Goal: Task Accomplishment & Management: Complete application form

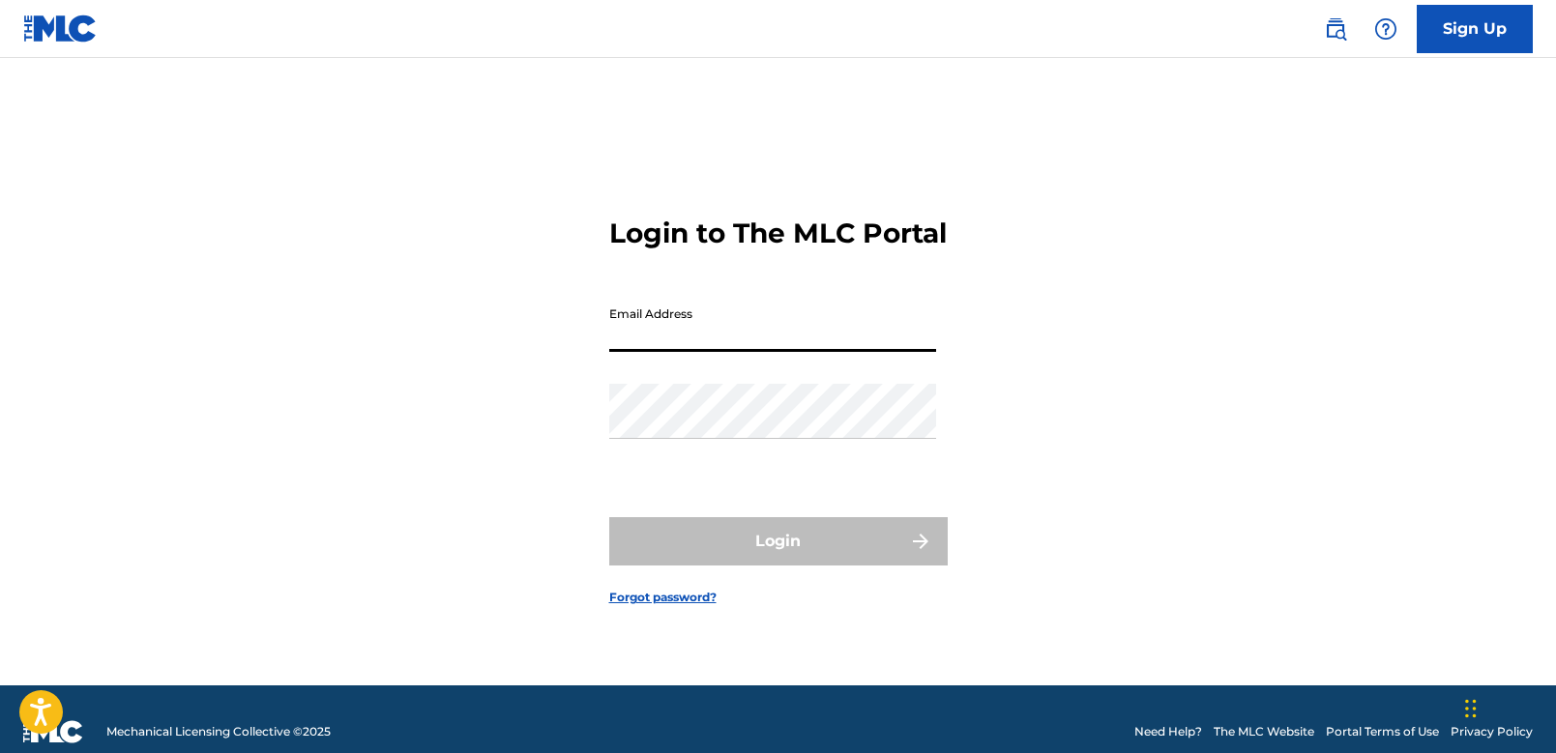
click at [677, 352] on input "Email Address" at bounding box center [772, 324] width 327 height 55
type input "[PERSON_NAME][EMAIL_ADDRESS][DOMAIN_NAME]"
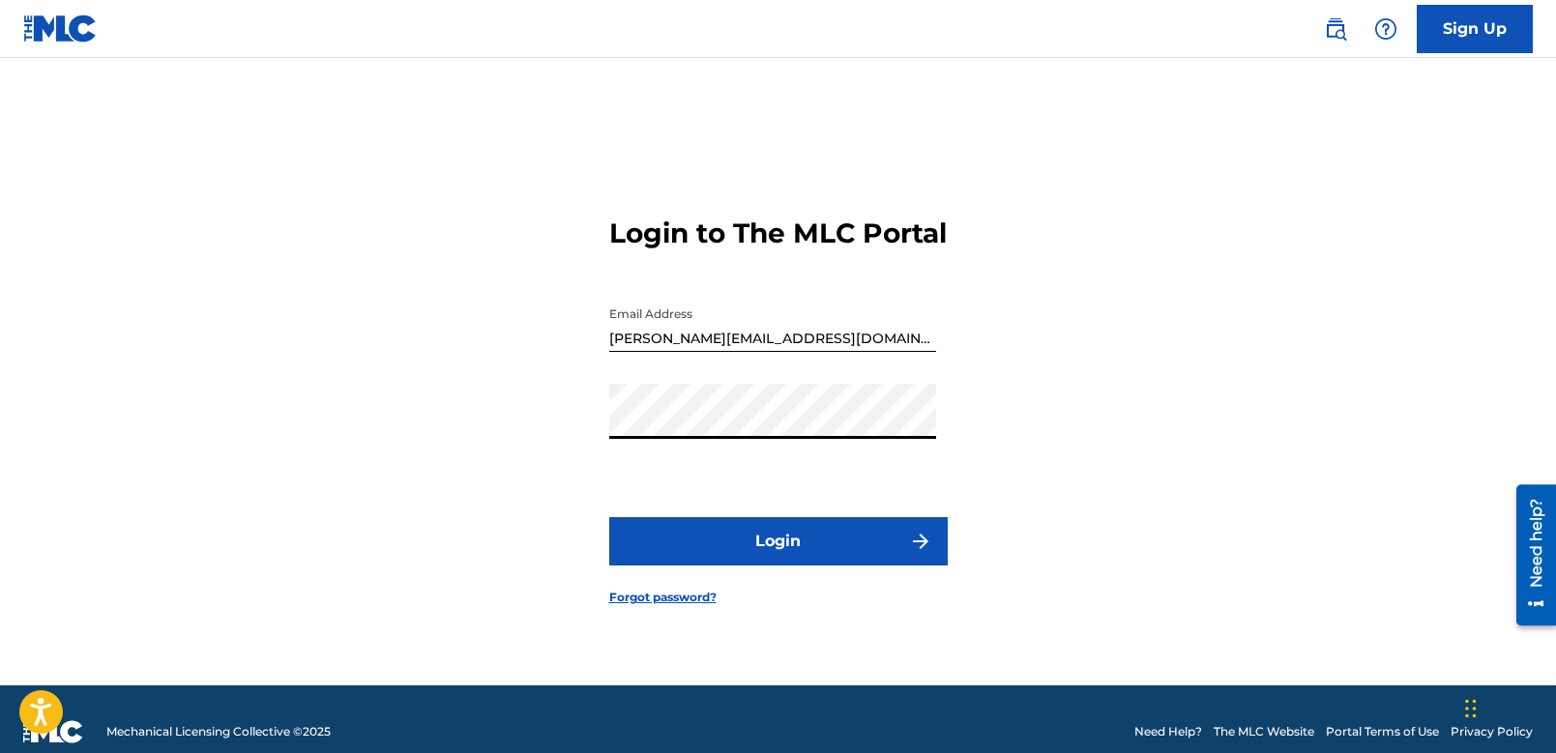
click at [802, 542] on button "Login" at bounding box center [778, 541] width 339 height 48
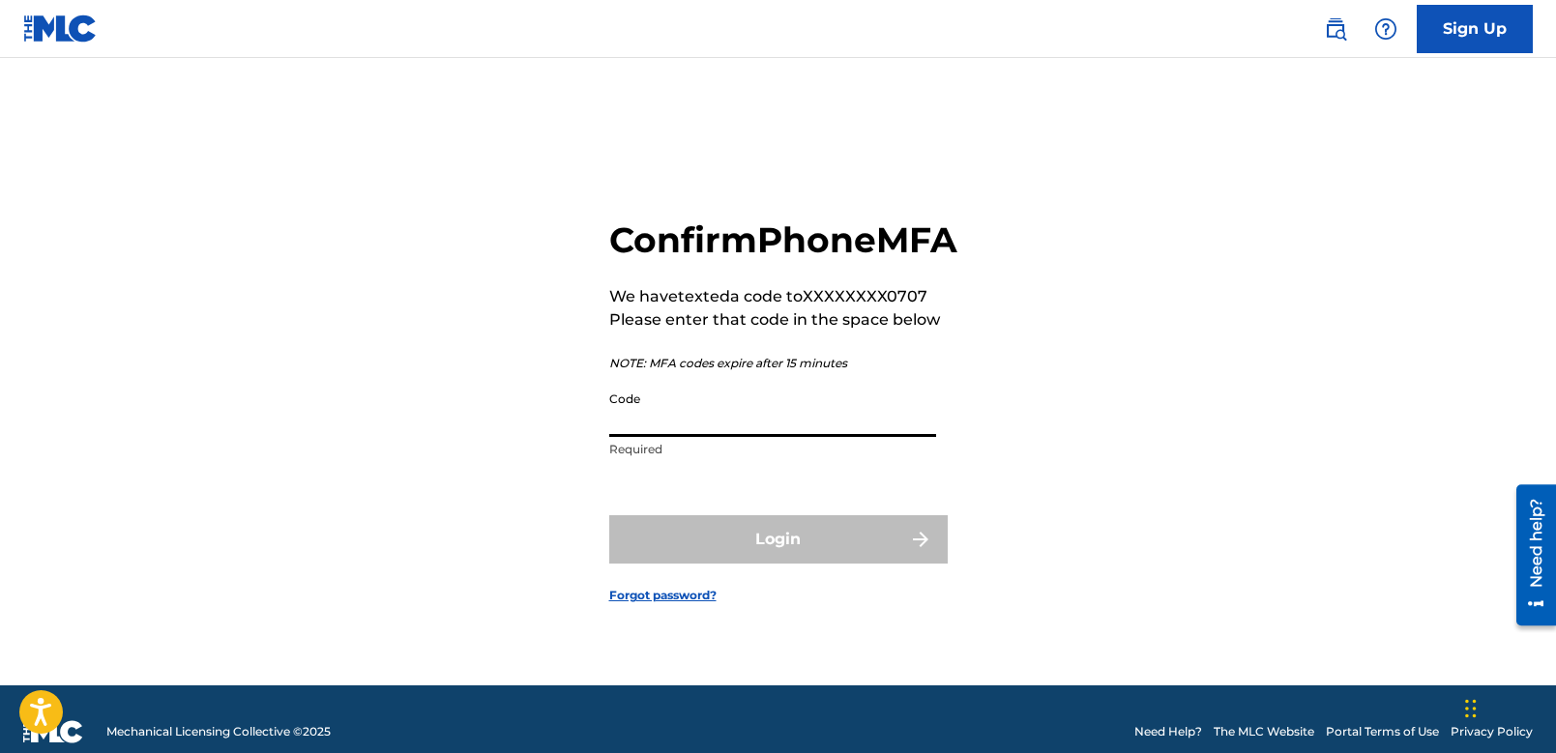
click at [763, 437] on input "Code" at bounding box center [772, 409] width 327 height 55
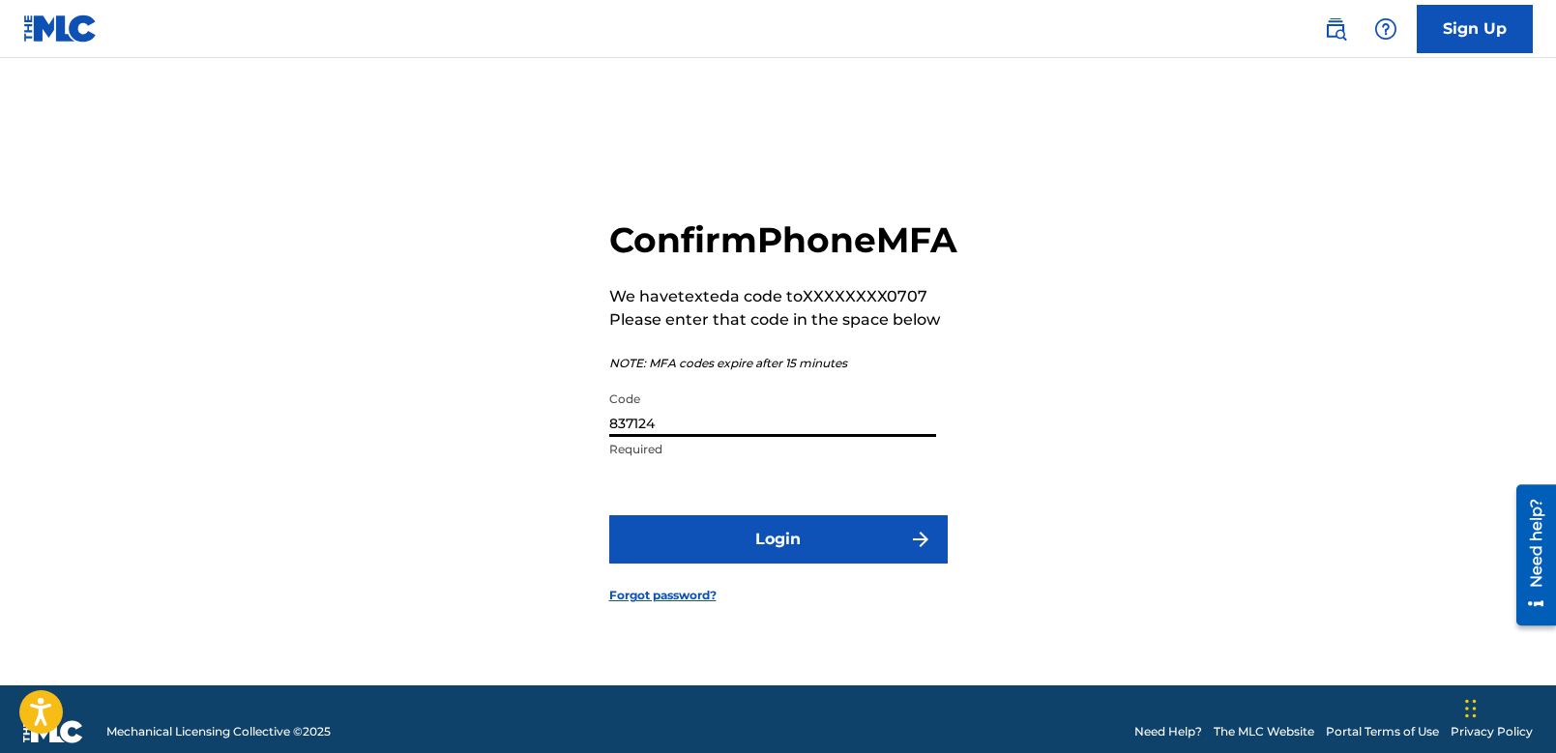
type input "837124"
click at [835, 564] on button "Login" at bounding box center [778, 539] width 339 height 48
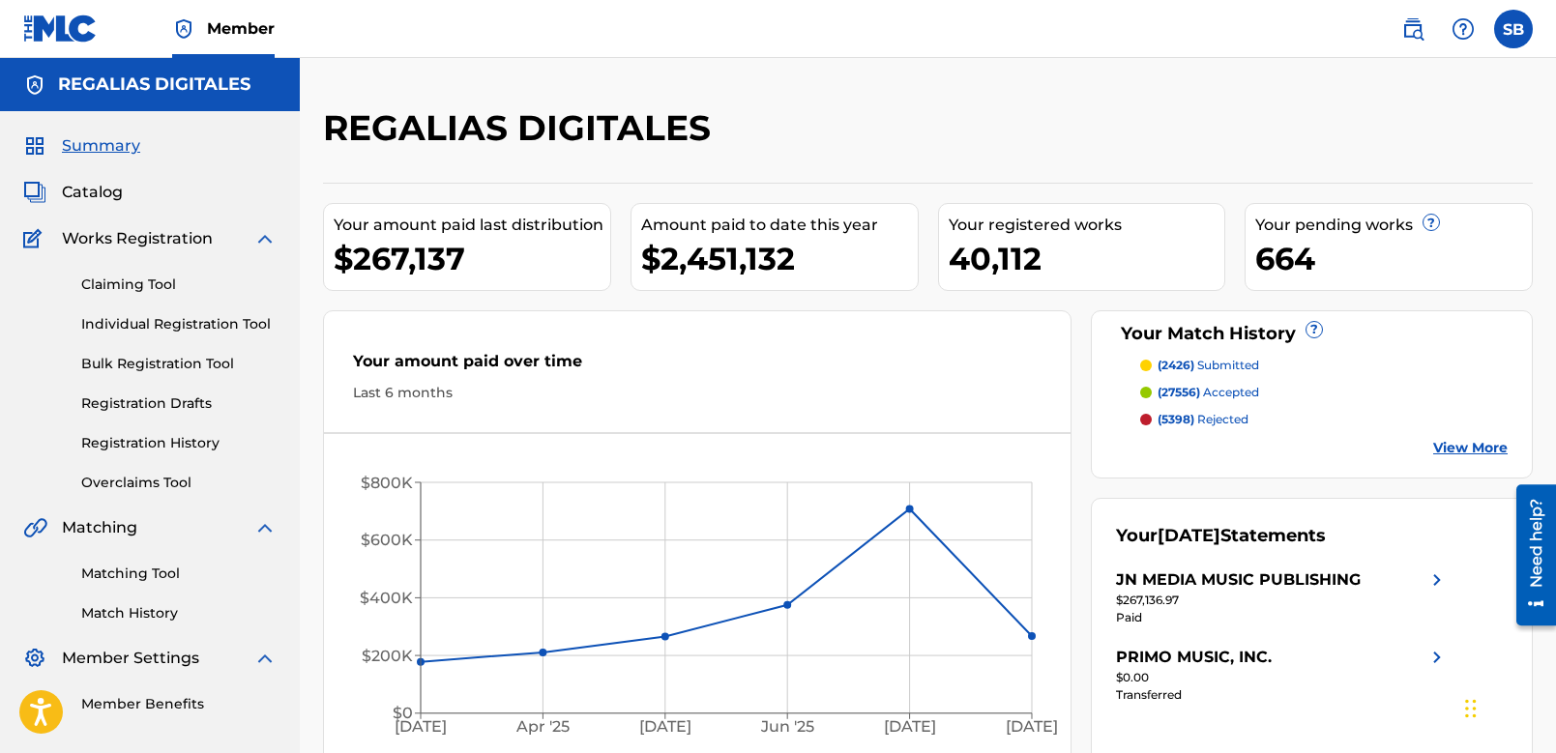
click at [187, 327] on link "Individual Registration Tool" at bounding box center [178, 324] width 195 height 20
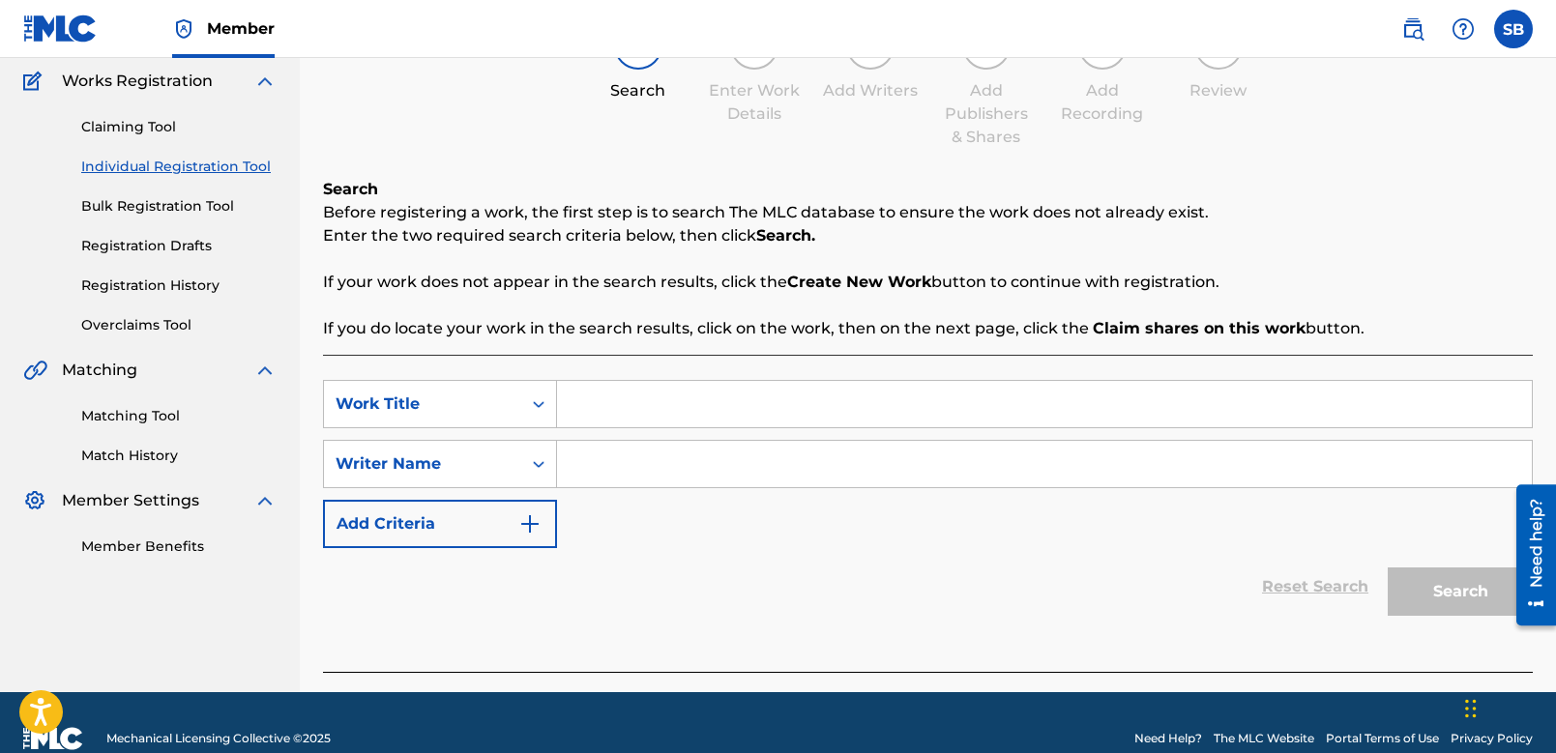
scroll to position [190, 0]
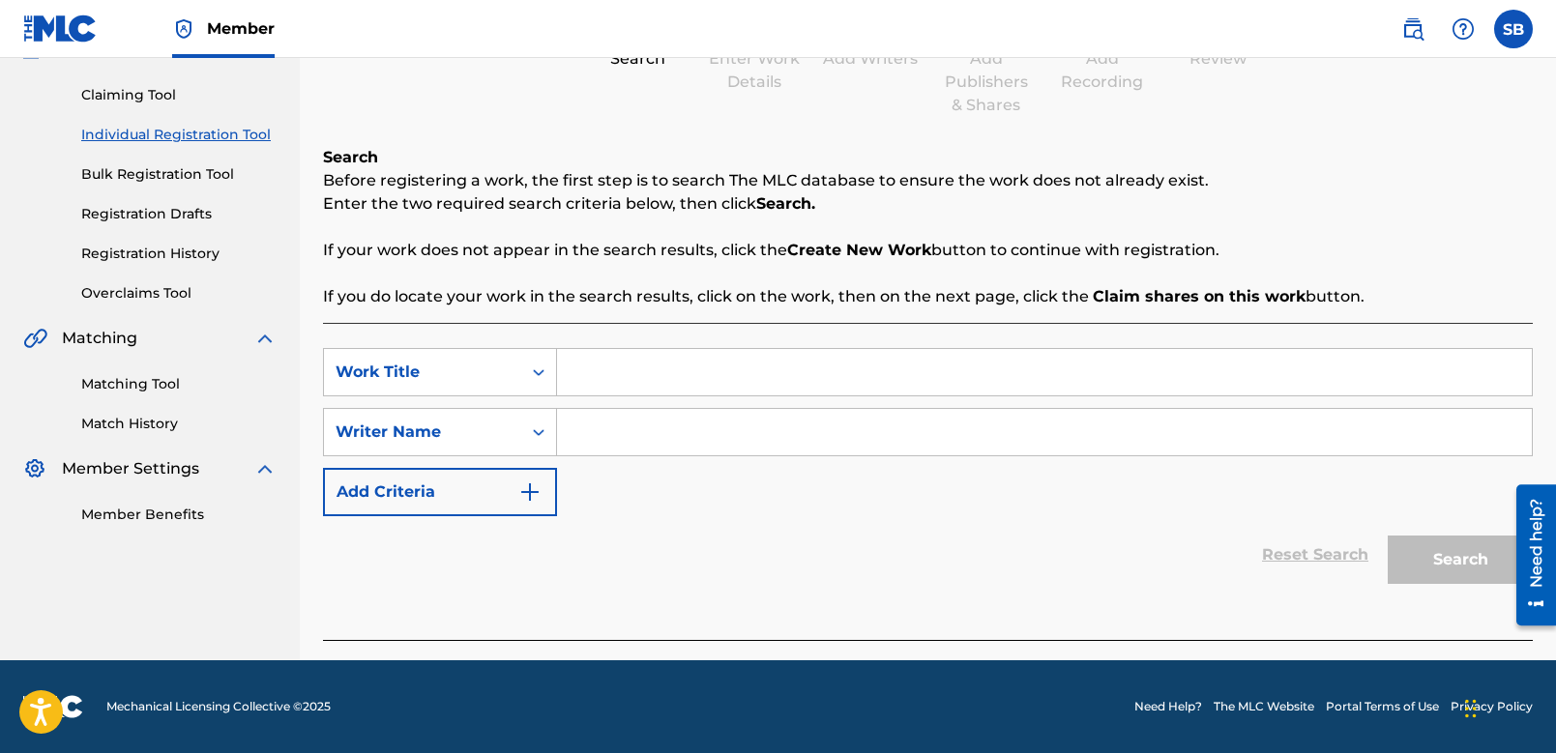
click at [705, 388] on input "Search Form" at bounding box center [1044, 372] width 975 height 46
paste input "Rigo Campos"
type input "Rigo Campos"
click at [682, 438] on input "Search Form" at bounding box center [1044, 432] width 975 height 46
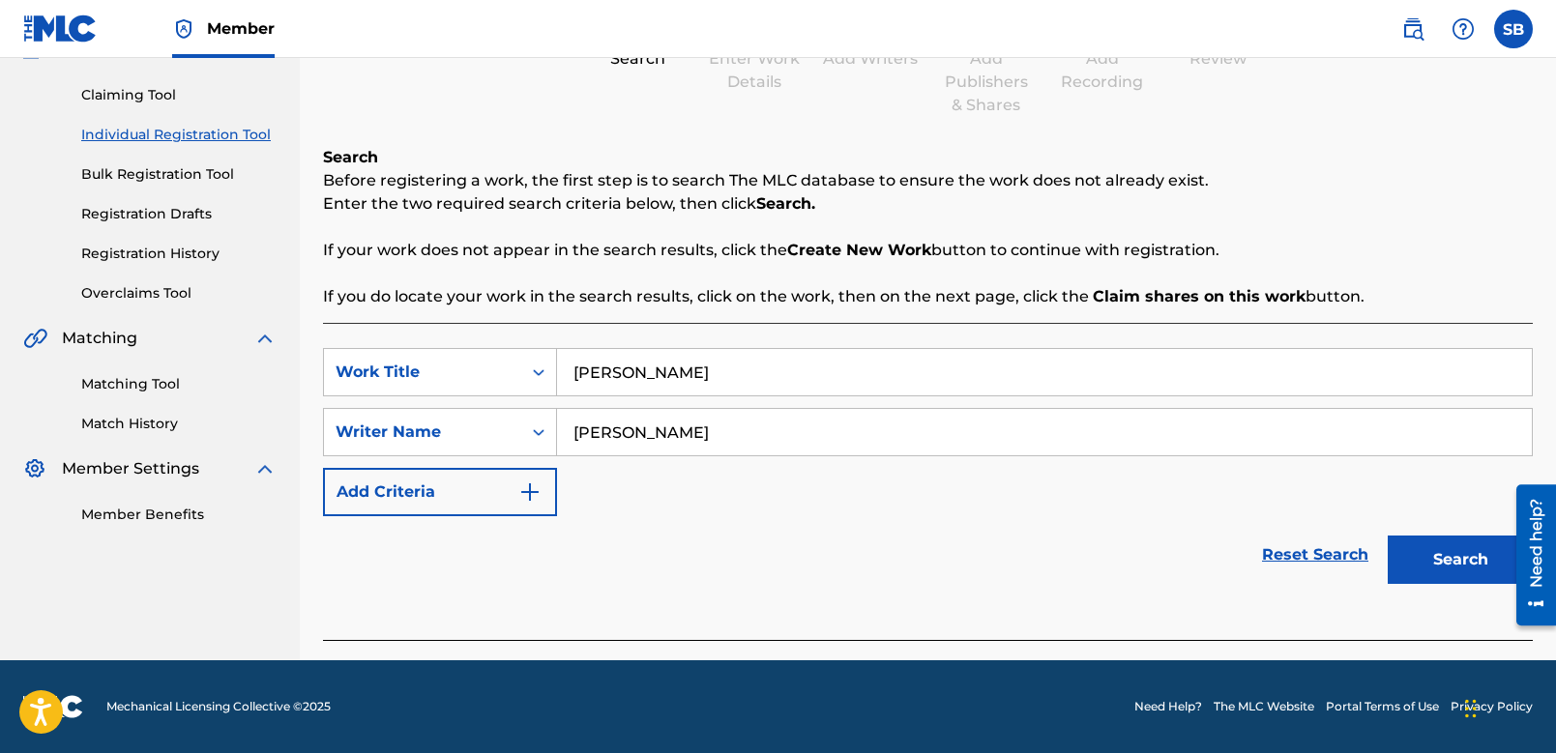
type input "quintero"
click at [1388, 536] on button "Search" at bounding box center [1460, 560] width 145 height 48
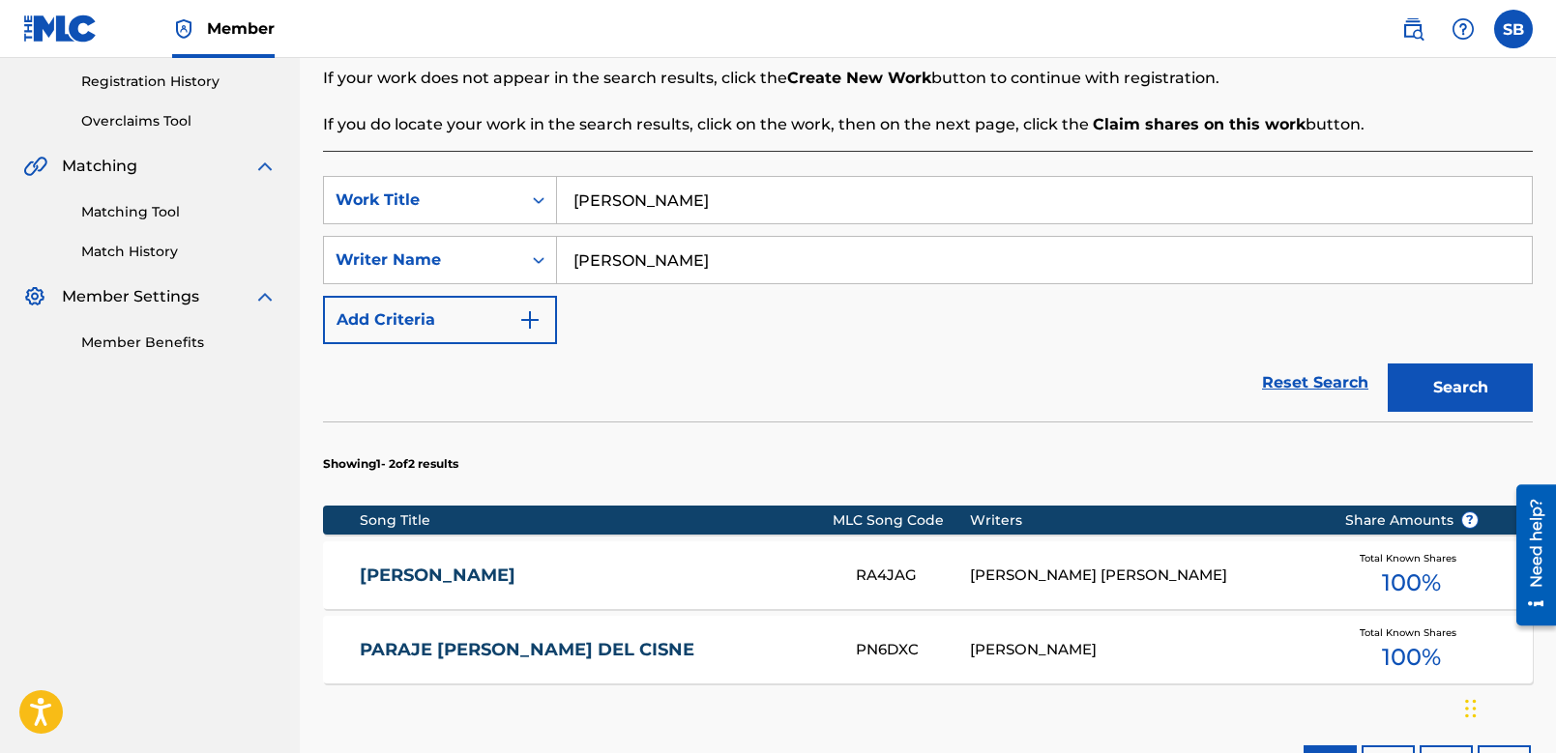
scroll to position [382, 0]
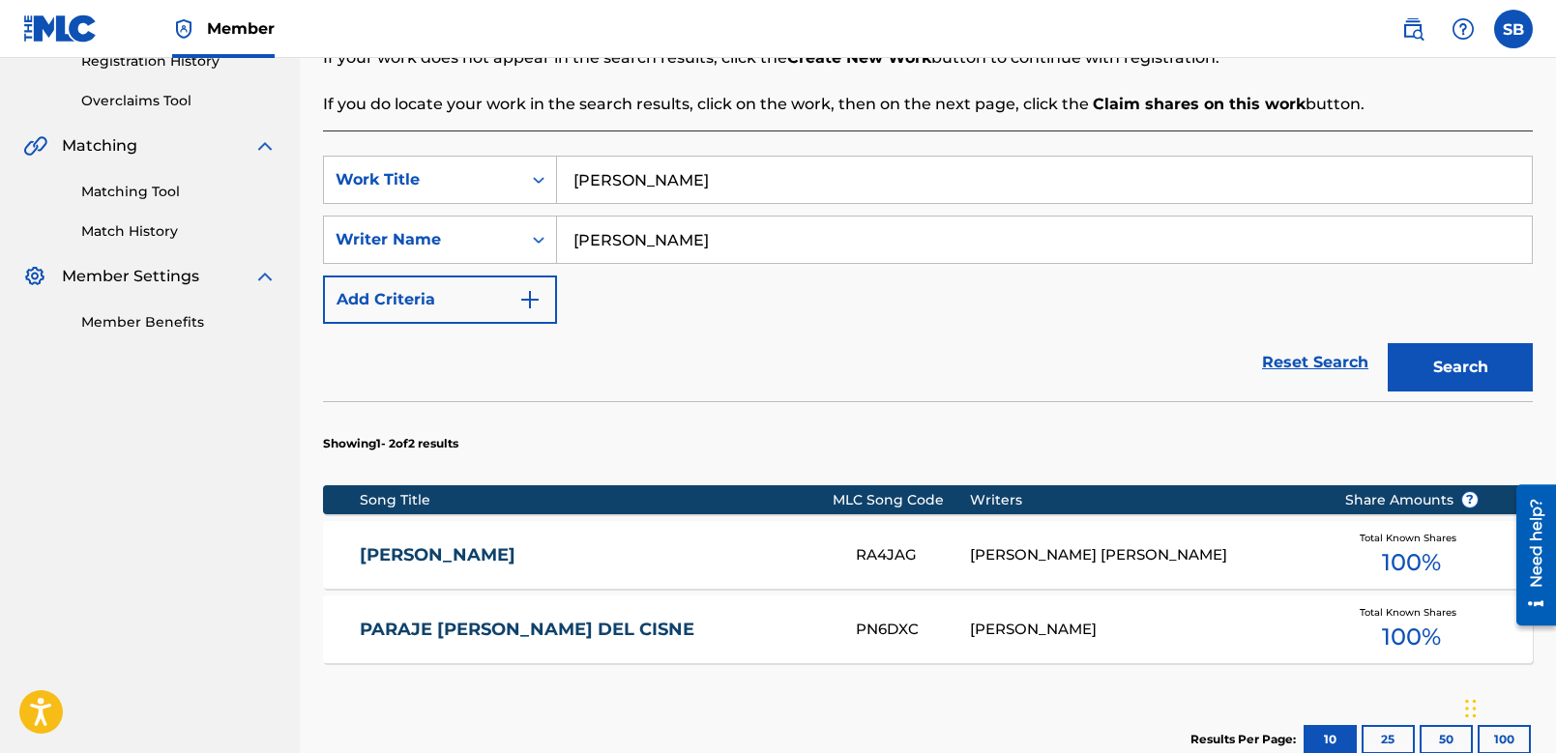
click at [1091, 559] on div "MARIO QUINTERO LARA" at bounding box center [1142, 556] width 345 height 22
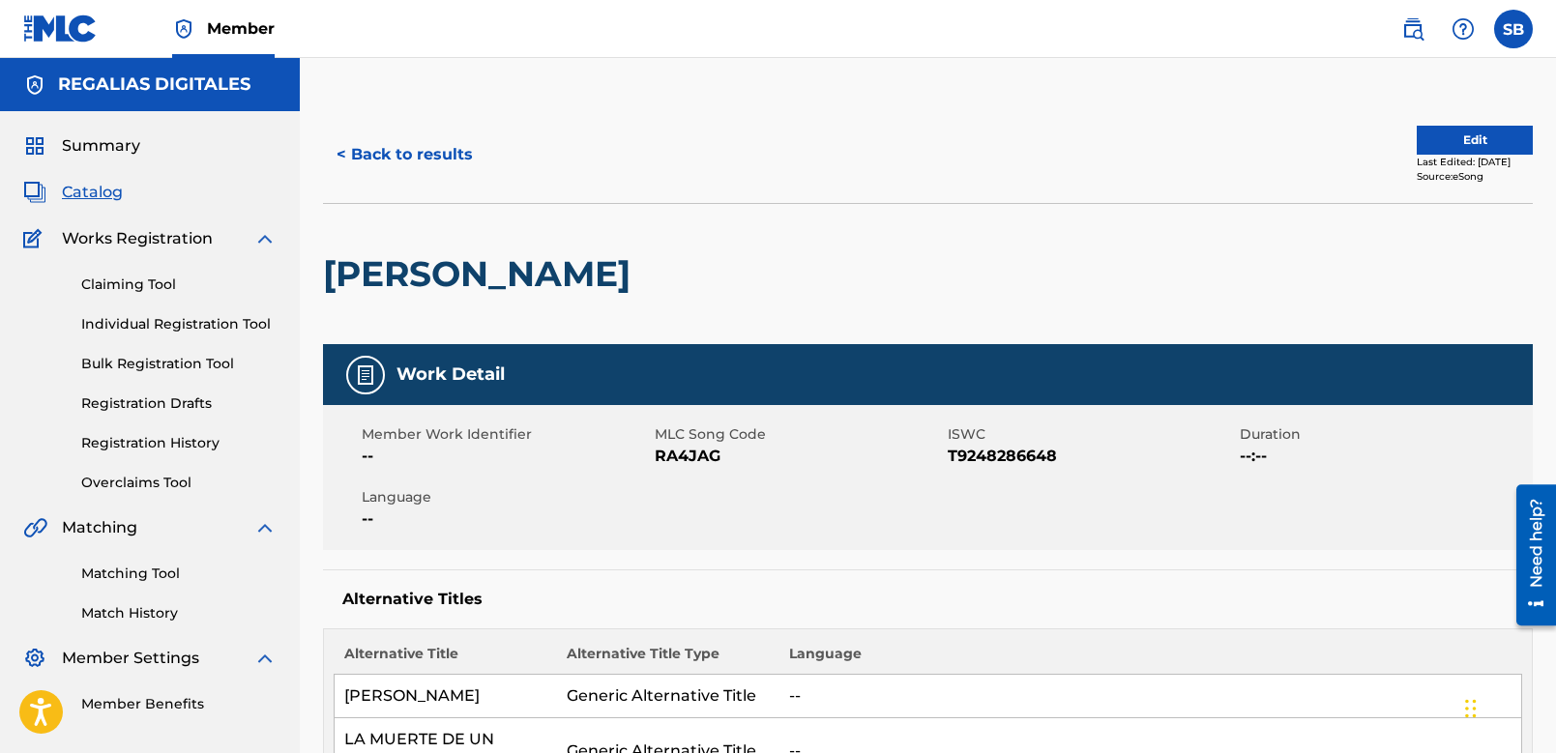
click at [436, 152] on button "< Back to results" at bounding box center [404, 155] width 163 height 48
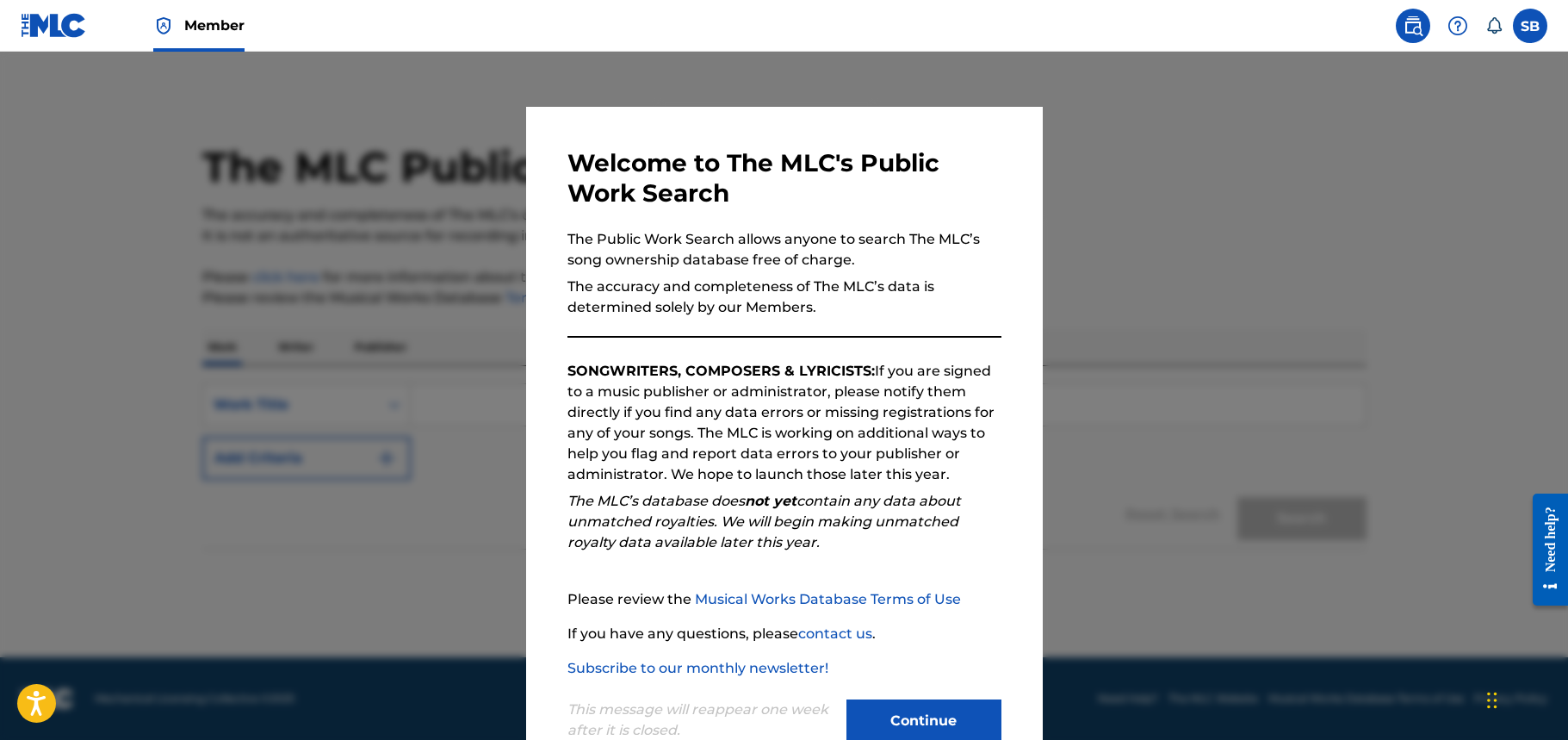
click at [932, 722] on button "Continue" at bounding box center [924, 720] width 155 height 43
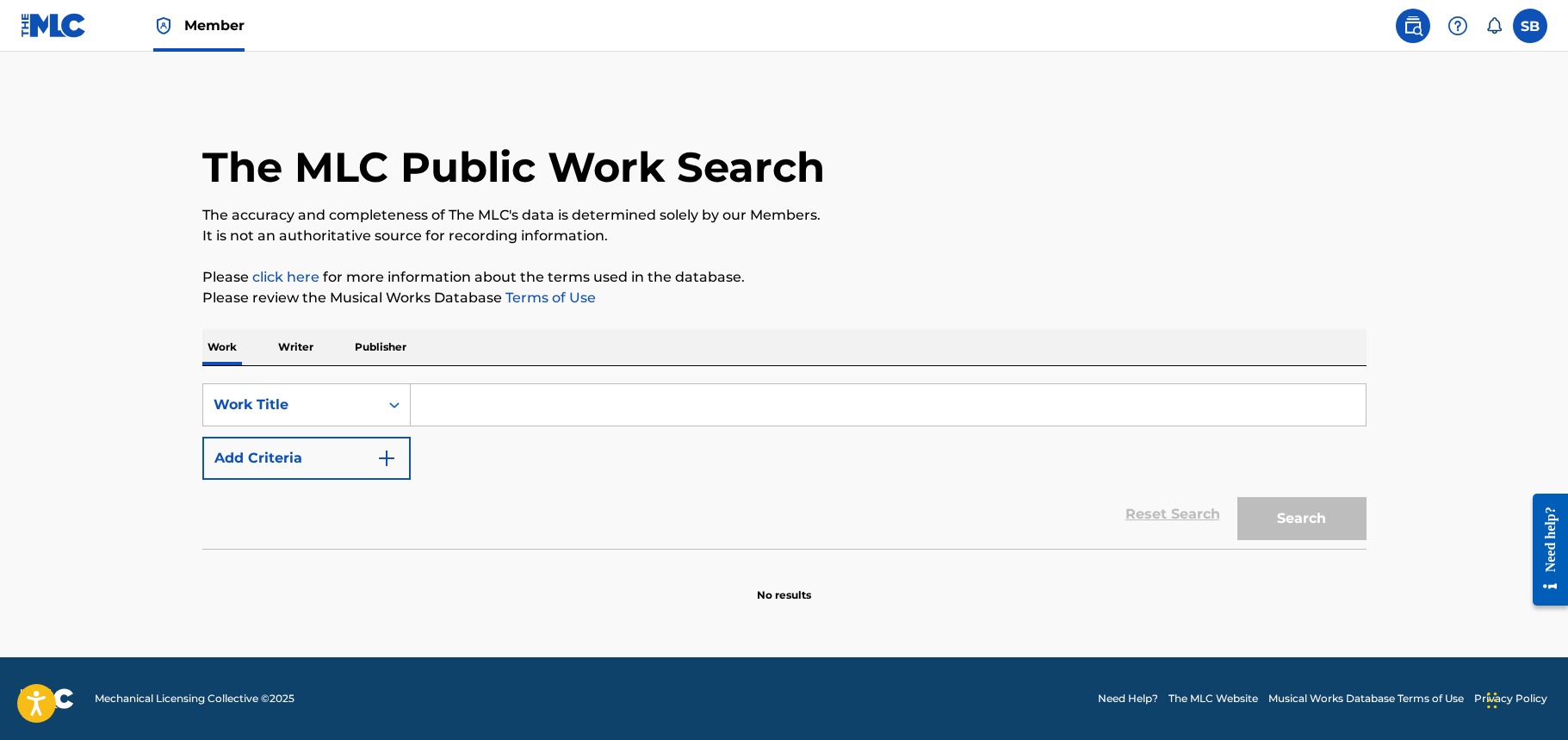
click at [689, 404] on input "Search Form" at bounding box center [888, 404] width 955 height 41
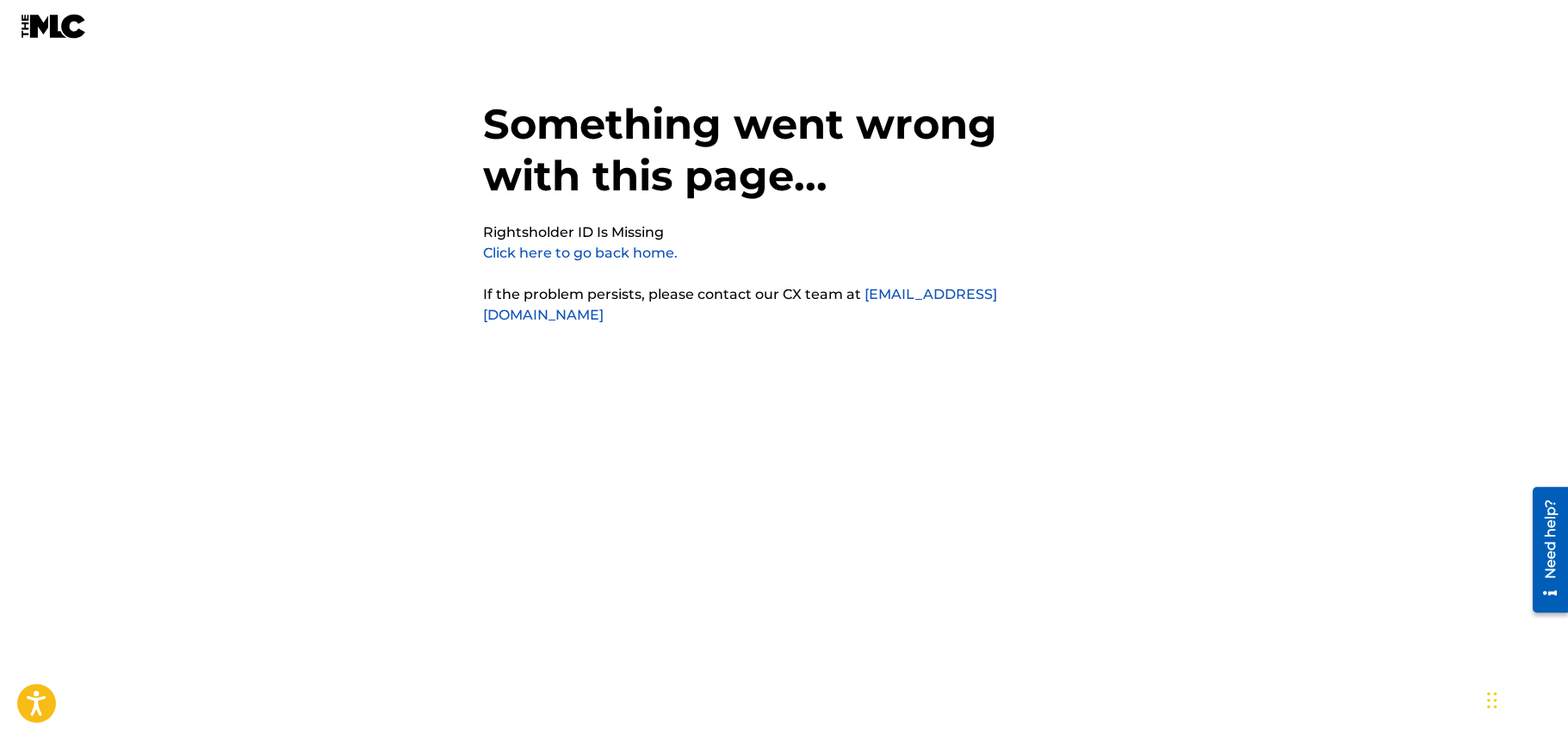
click at [580, 256] on link "Click here to go back home." at bounding box center [581, 253] width 195 height 16
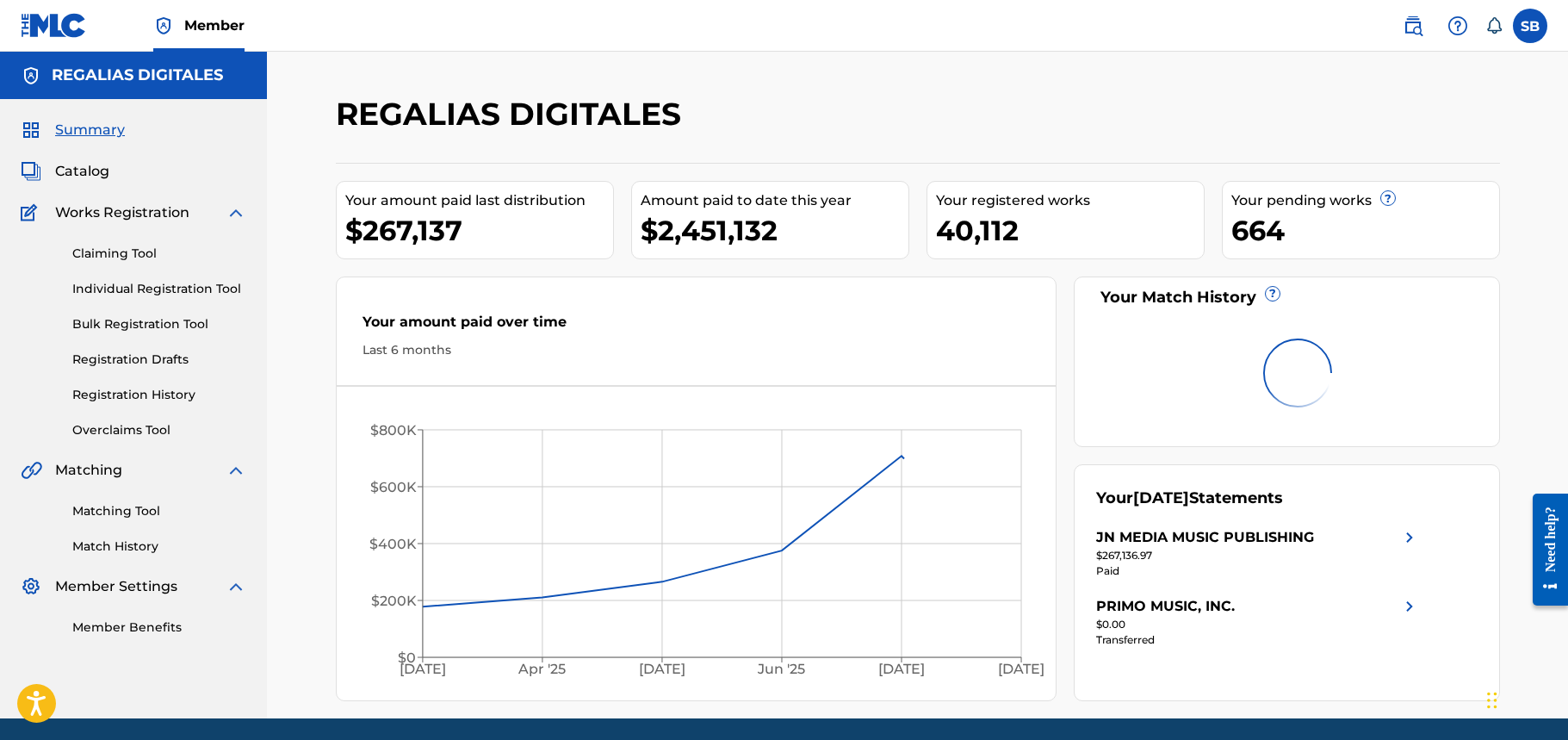
click at [209, 293] on link "Individual Registration Tool" at bounding box center [158, 289] width 174 height 18
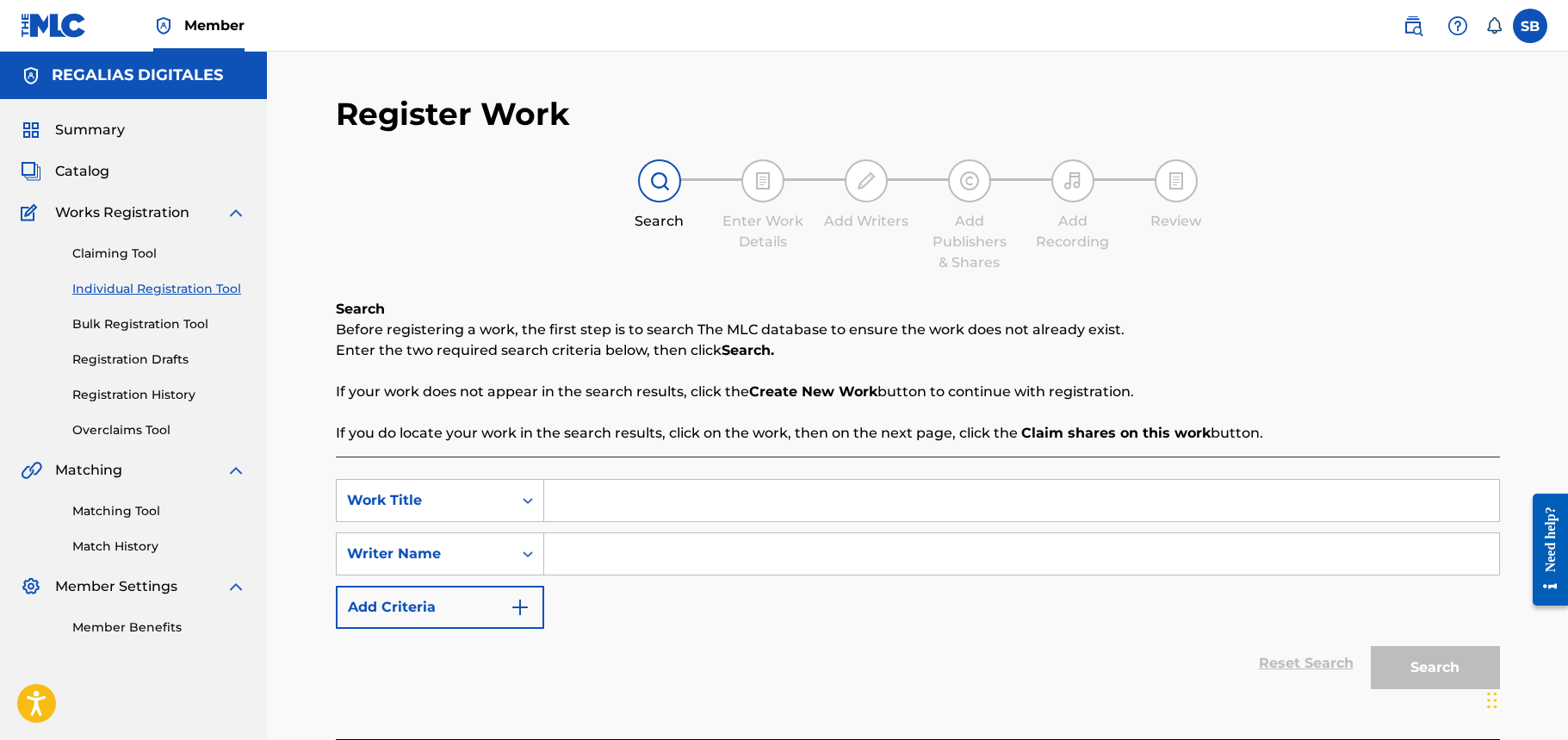
click at [662, 488] on input "Search Form" at bounding box center [1021, 500] width 955 height 41
paste input "Rock & Roll (Freestyle) [PERSON_NAME] the Plug"
type input "Rock & Roll (Freestyle) [PERSON_NAME] the Plug"
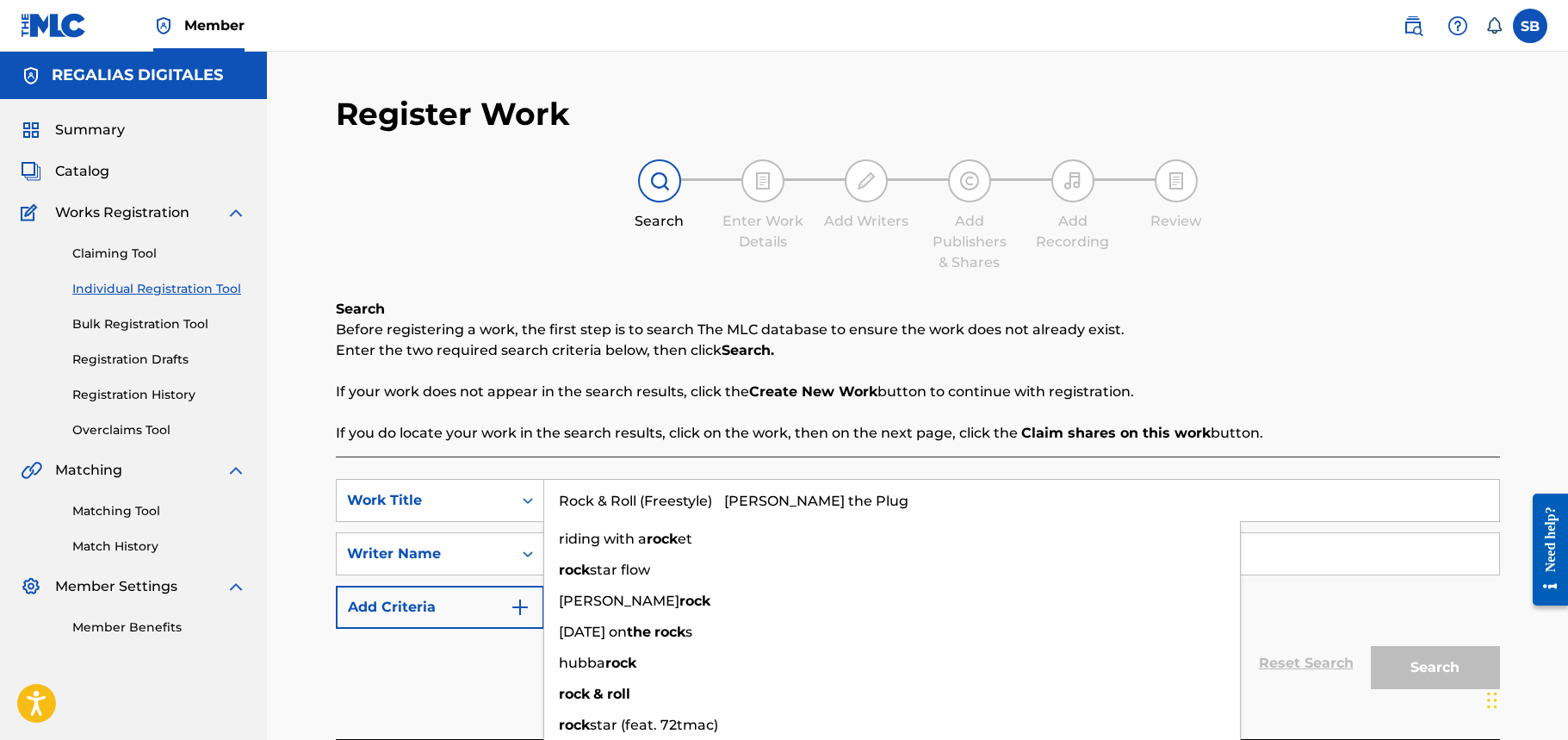
drag, startPoint x: 852, startPoint y: 500, endPoint x: 590, endPoint y: 484, distance: 262.5
click at [588, 489] on input "Rock & Roll (Freestyle) [PERSON_NAME] the Plug" at bounding box center [1021, 500] width 955 height 41
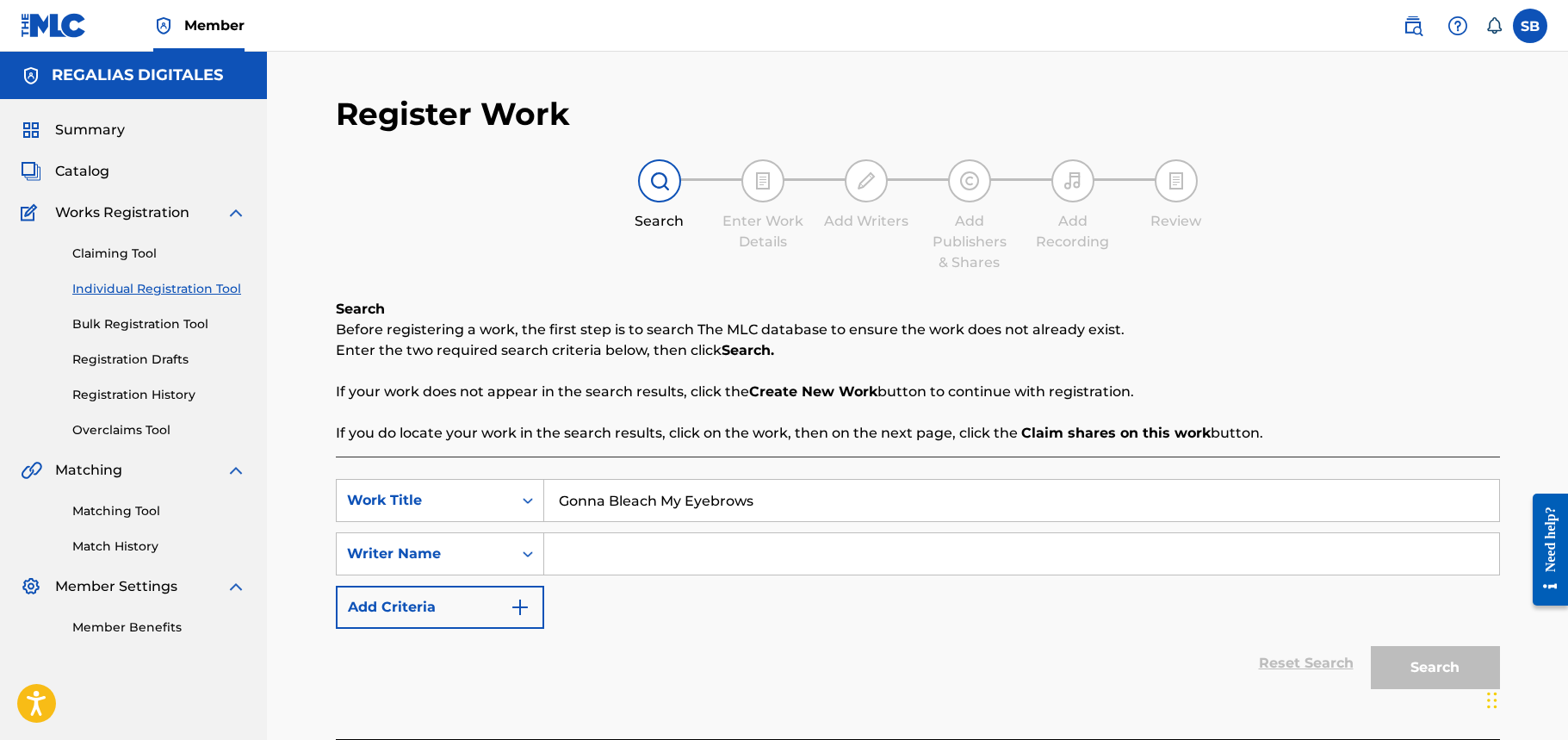
type input "Gonna Bleach My Eyebrows"
click at [557, 551] on input "Search Form" at bounding box center [1021, 554] width 955 height 41
type input "Alameda"
click at [1371, 646] on button "Search" at bounding box center [1435, 667] width 129 height 43
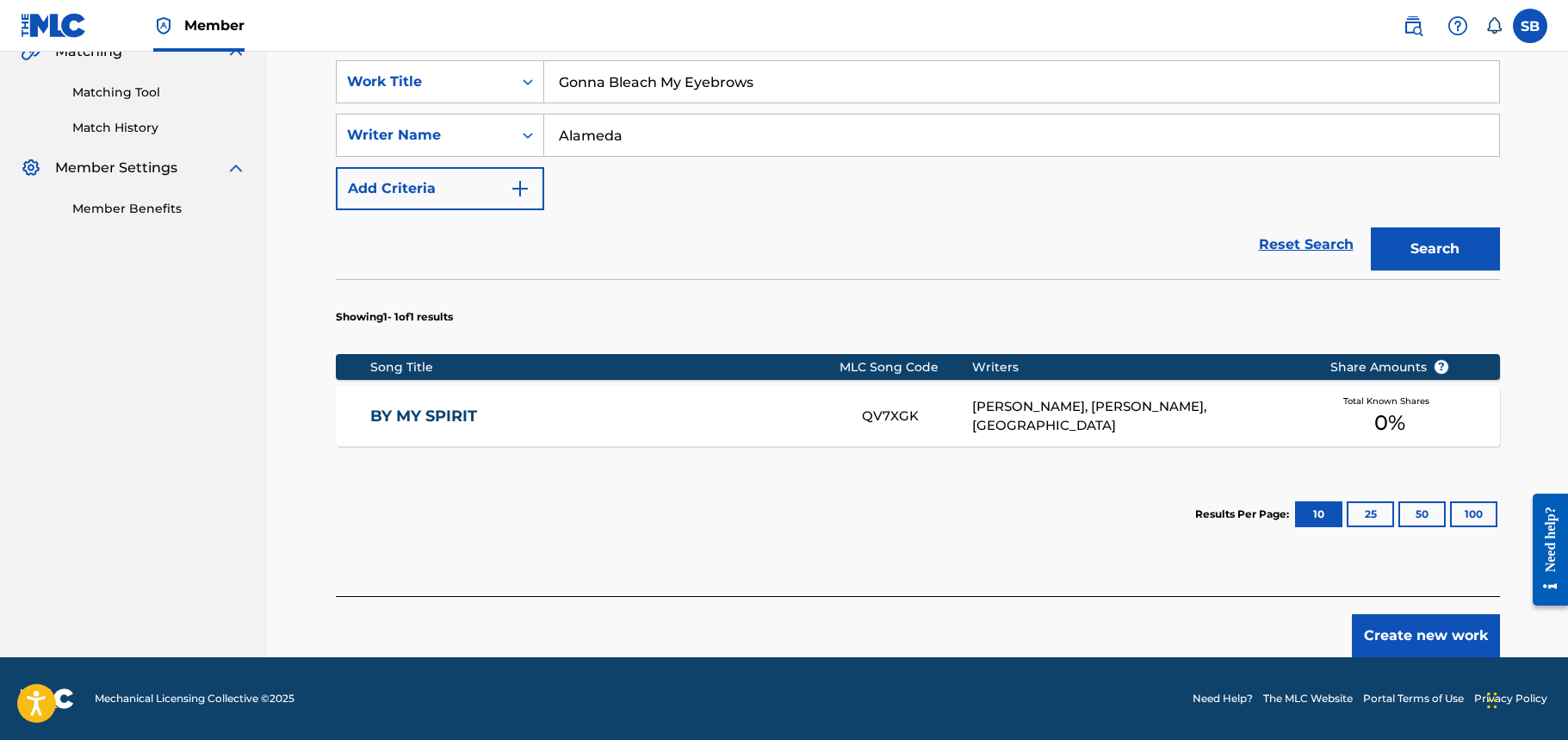
scroll to position [105, 0]
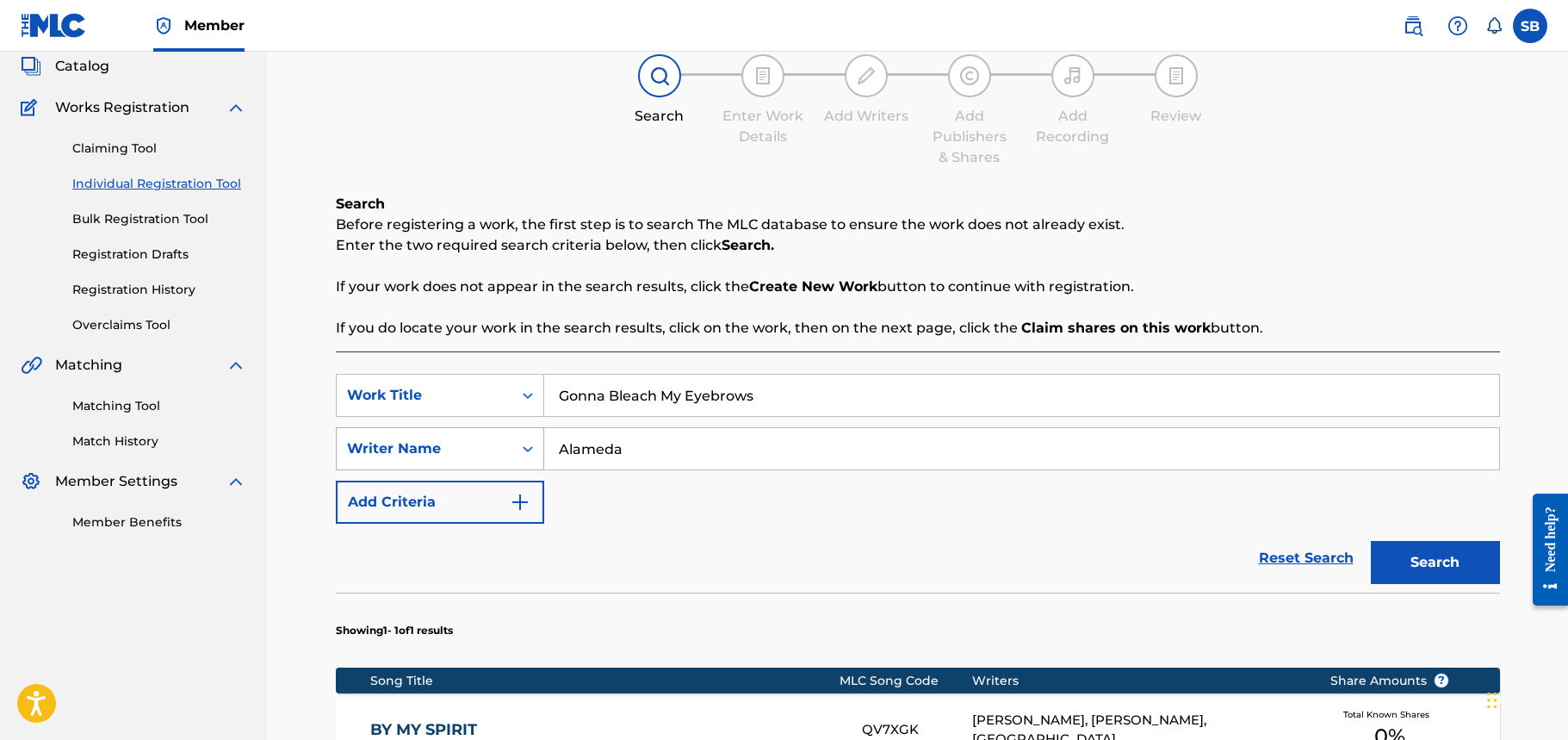
drag, startPoint x: 636, startPoint y: 453, endPoint x: 521, endPoint y: 431, distance: 117.1
click at [521, 432] on div "SearchWithCriteria6fffa503-0d58-4458-bba7-b85113557fe5 Writer Name [PERSON_NAME]" at bounding box center [918, 449] width 1165 height 43
type input "Rahema"
click at [1371, 541] on button "Search" at bounding box center [1435, 562] width 129 height 43
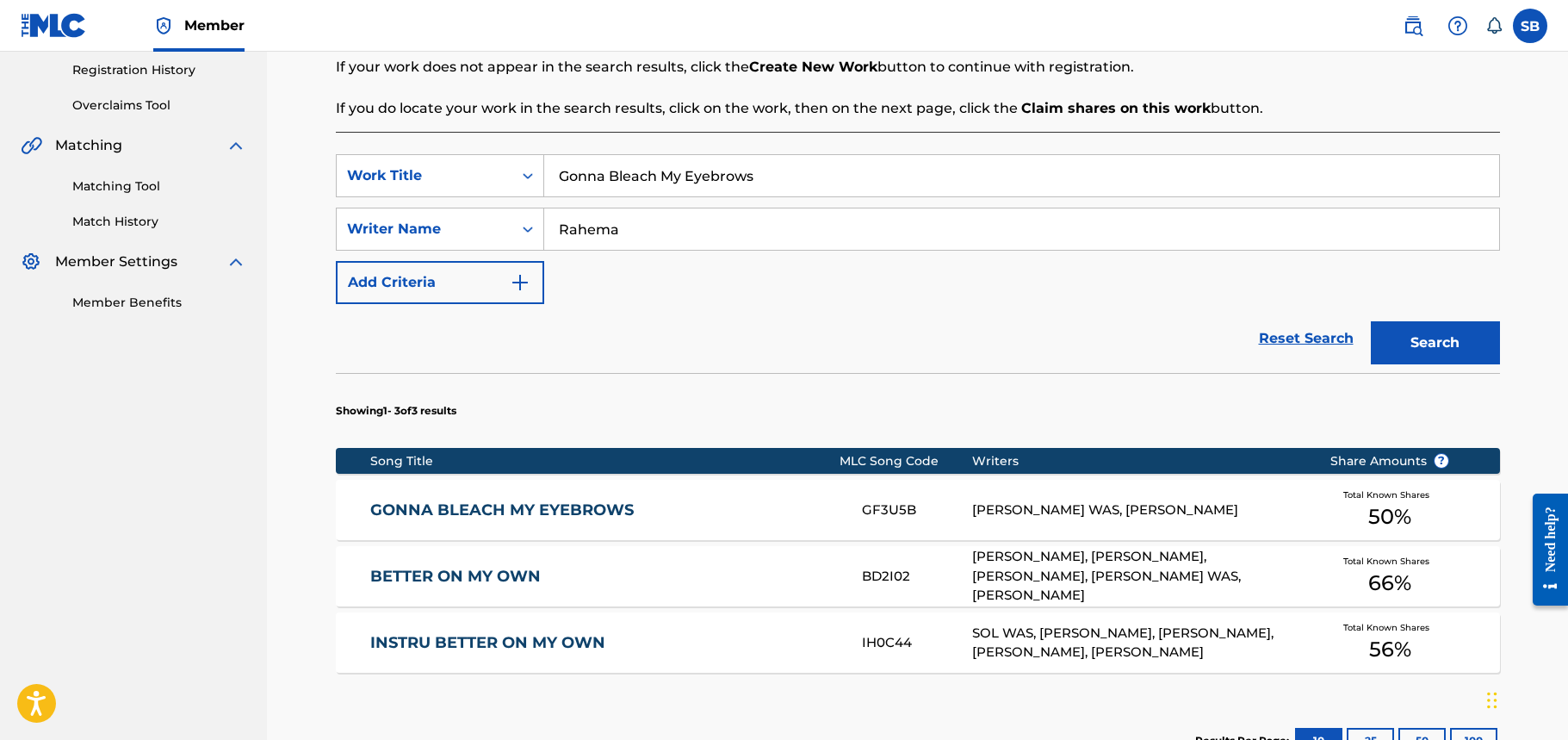
scroll to position [342, 0]
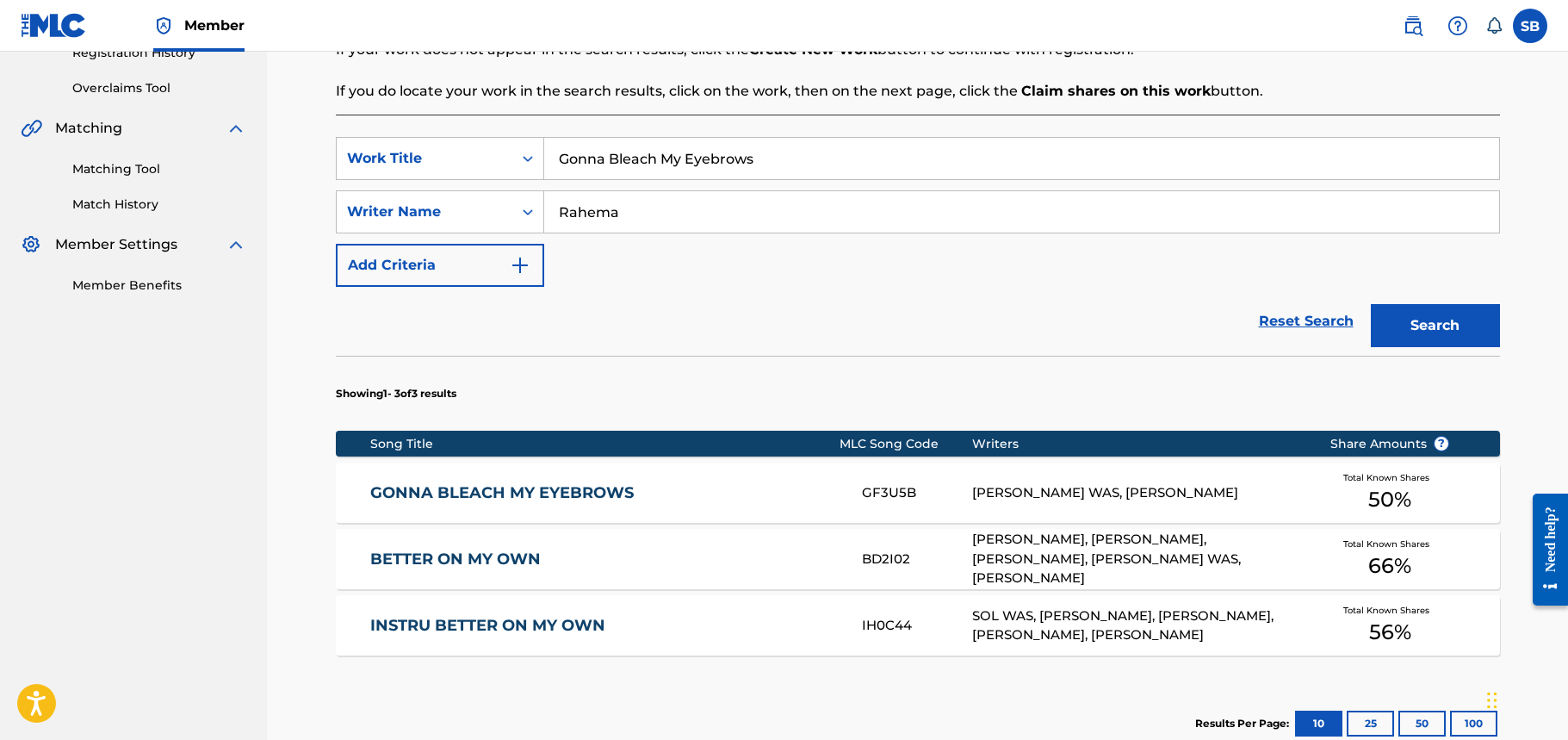
click at [1095, 500] on div "[PERSON_NAME] WAS, [PERSON_NAME]" at bounding box center [1138, 493] width 331 height 20
